Goal: Information Seeking & Learning: Find specific page/section

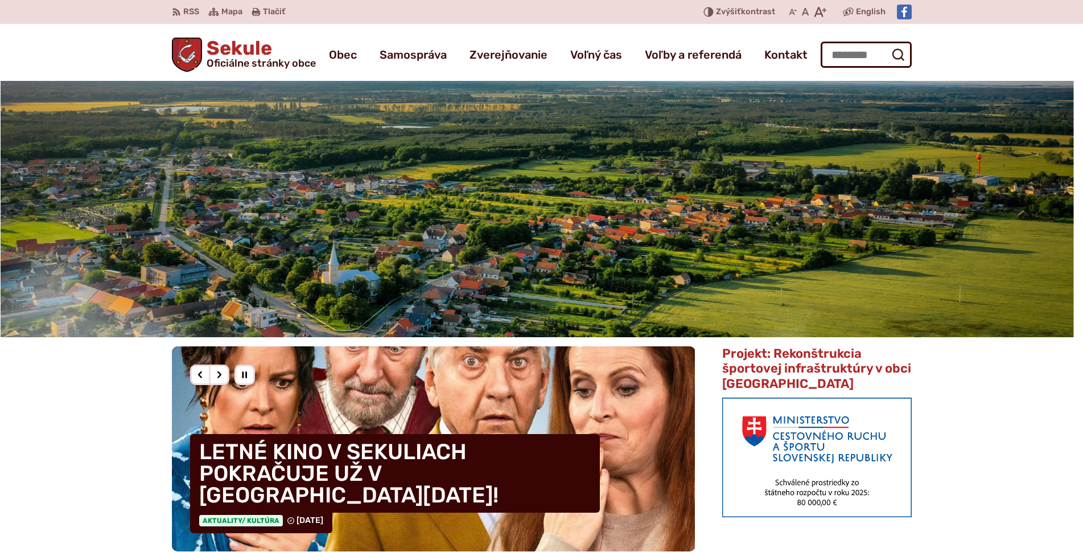
scroll to position [228, 0]
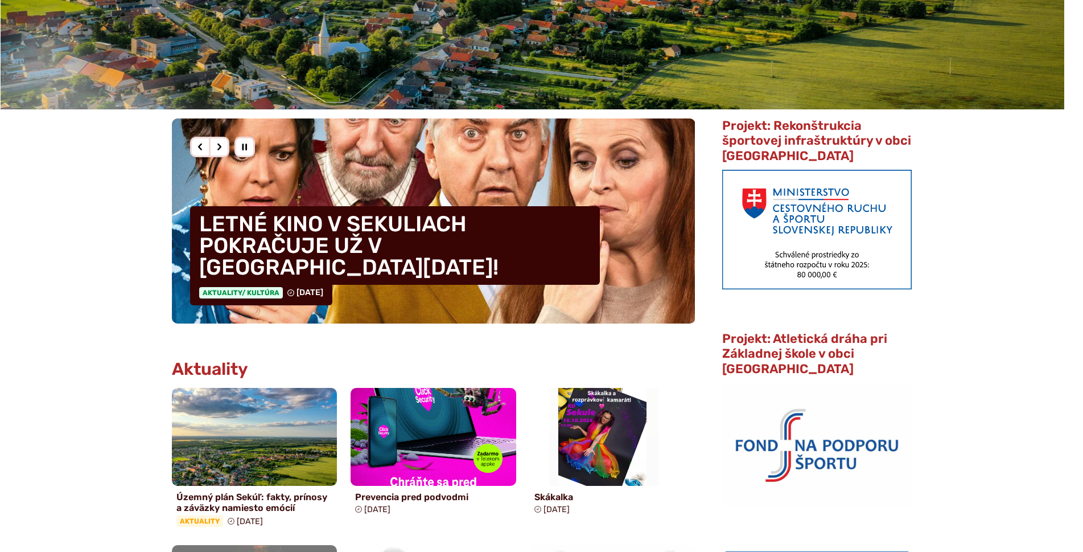
click at [771, 156] on span "Projekt: Rekonštrukcia športovej infraštruktúry v obci Sekule" at bounding box center [816, 141] width 189 height 46
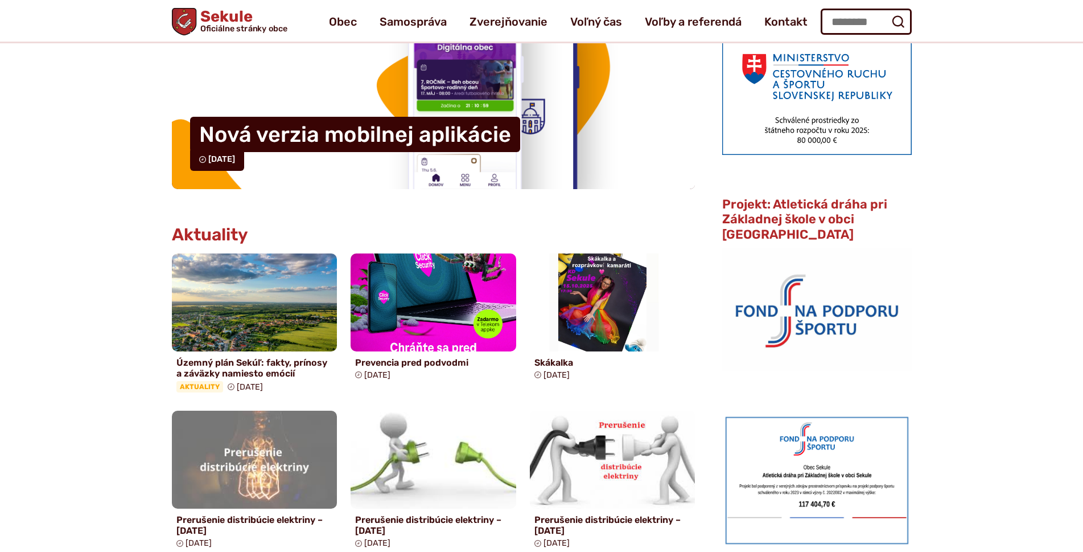
scroll to position [342, 0]
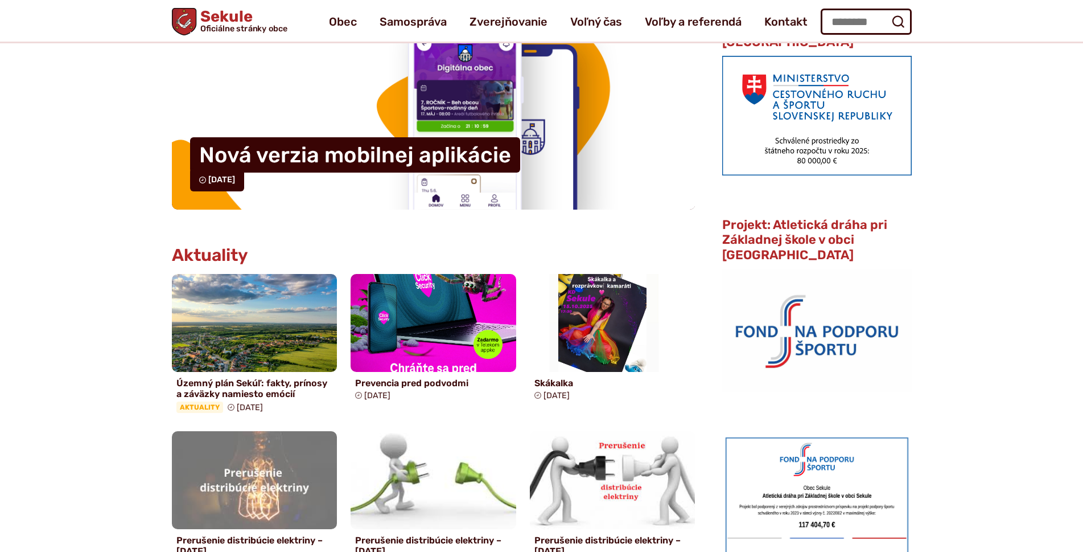
click at [793, 103] on img at bounding box center [816, 116] width 189 height 120
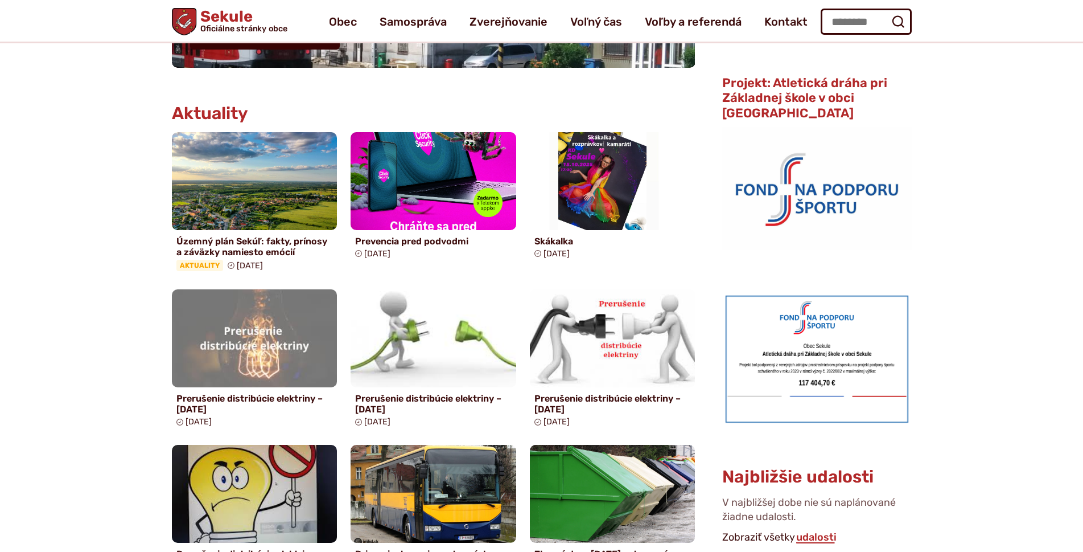
scroll to position [398, 0]
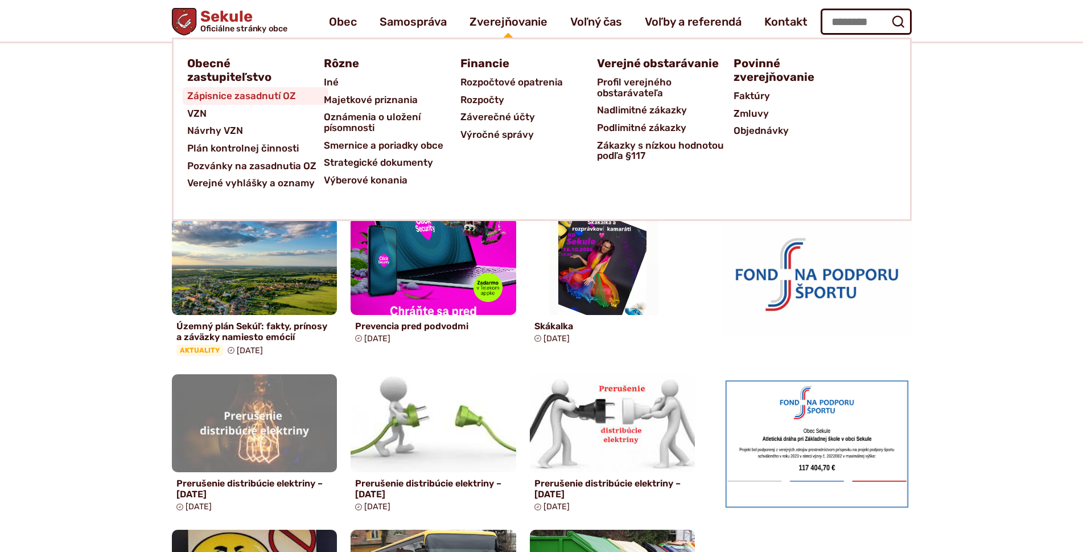
click at [304, 100] on link "Zápisnice zasadnutí OZ" at bounding box center [255, 96] width 137 height 18
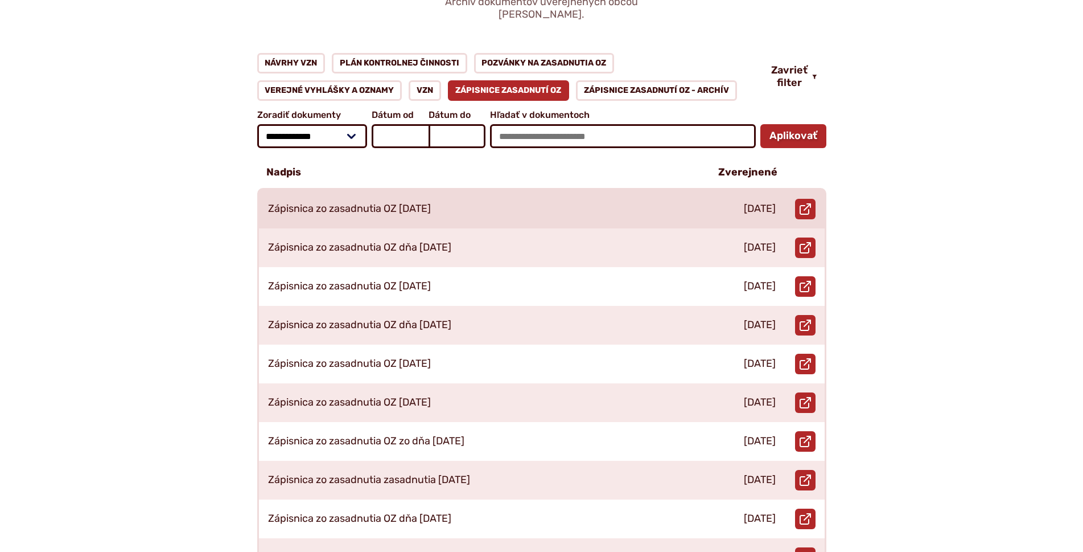
scroll to position [171, 0]
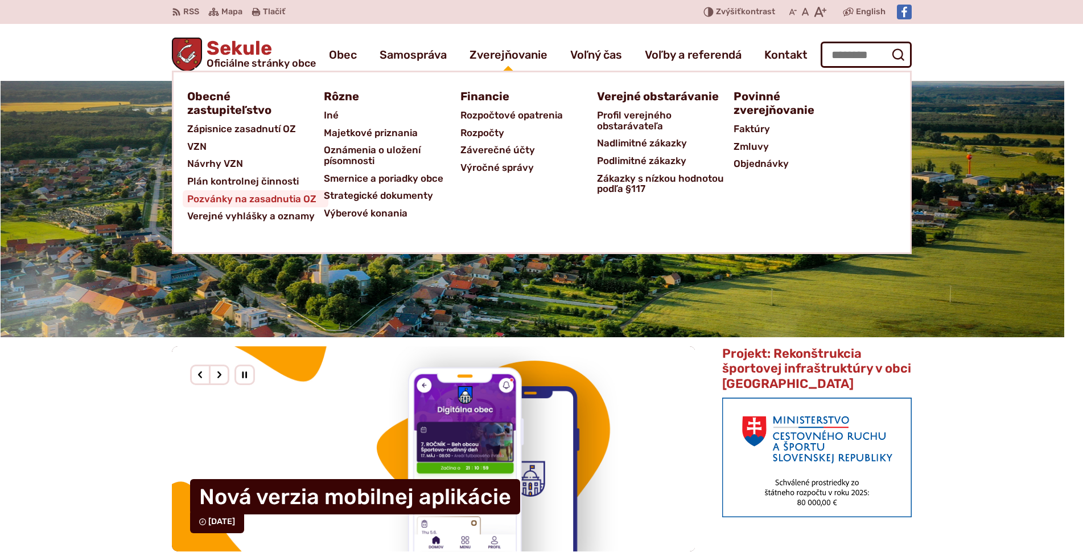
click at [278, 200] on span "Pozvánky na zasadnutia OZ" at bounding box center [251, 199] width 129 height 18
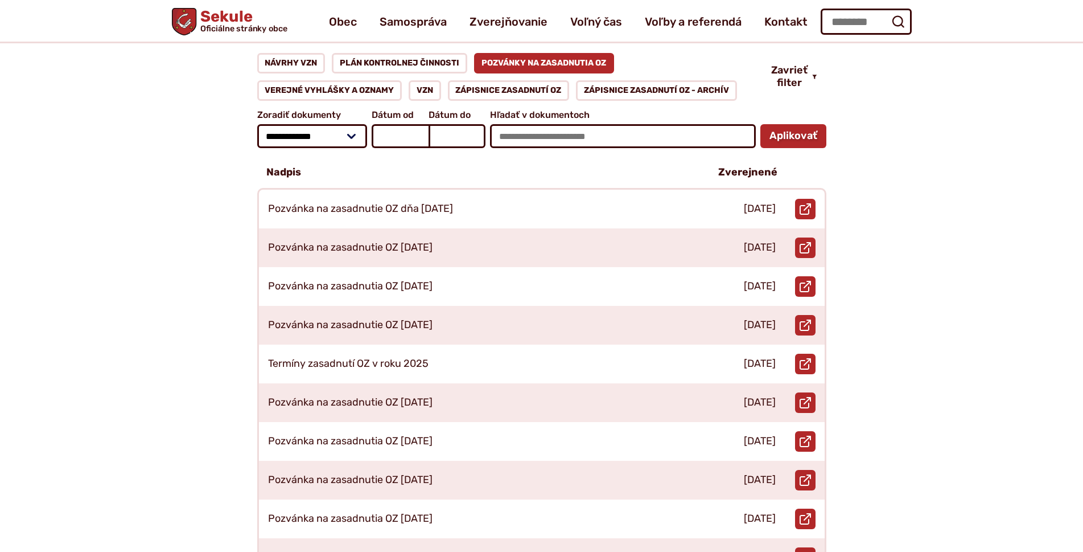
scroll to position [171, 0]
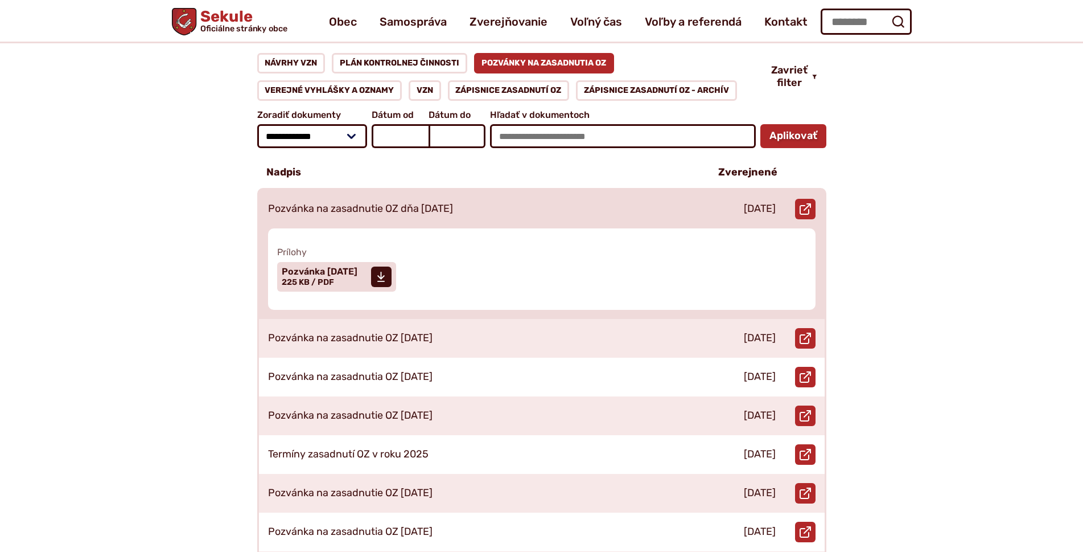
click at [411, 203] on p "Pozvánka na zasadnutie OZ dňa [DATE]" at bounding box center [360, 209] width 185 height 13
click at [357, 262] on span "Pozvánka [DATE] Veľkosť a typ súboru 225 KB / PDF" at bounding box center [320, 276] width 76 height 28
